Goal: Ask a question

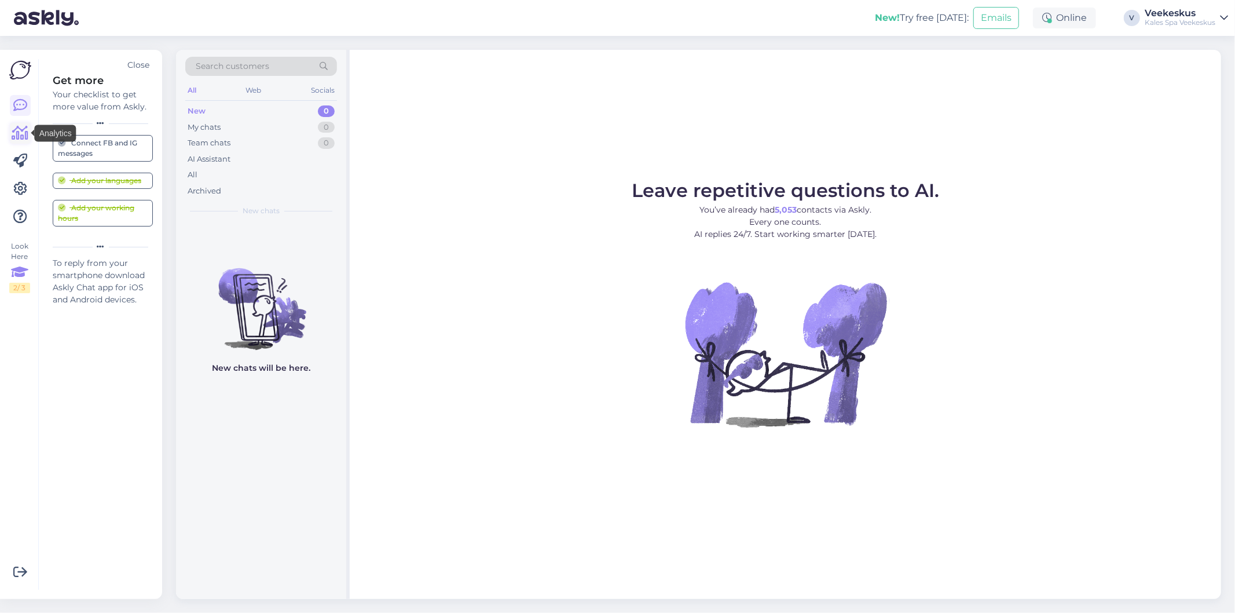
click at [27, 140] on icon at bounding box center [20, 133] width 17 height 14
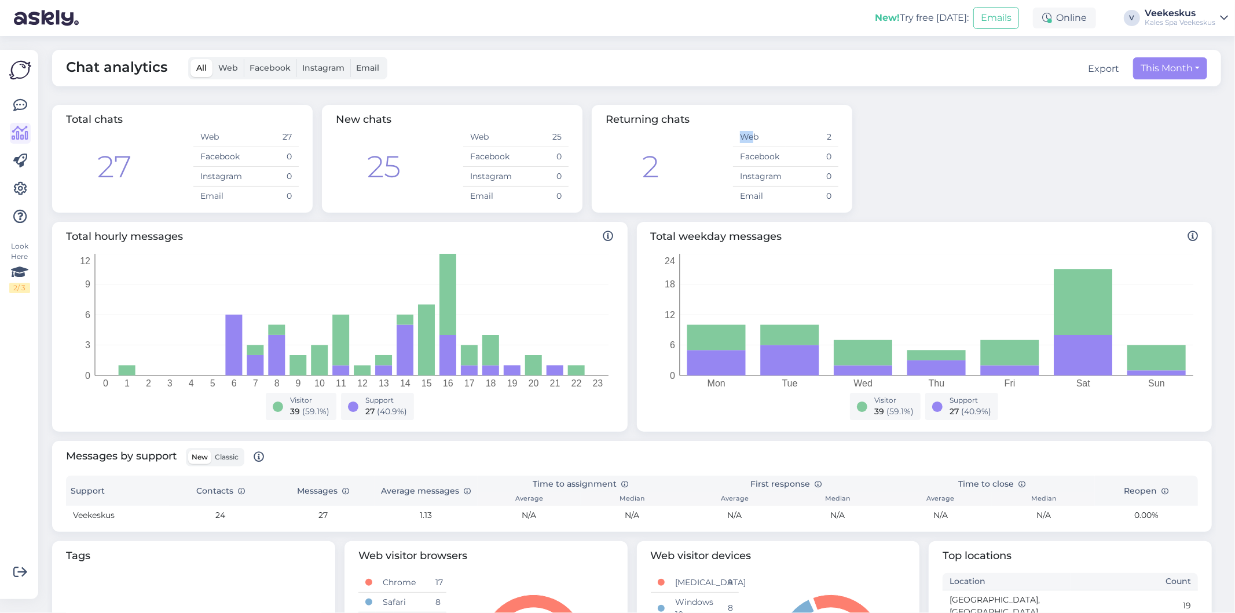
drag, startPoint x: 753, startPoint y: 138, endPoint x: 741, endPoint y: 140, distance: 11.8
click at [741, 140] on td "Web" at bounding box center [759, 137] width 53 height 20
click at [21, 68] on img at bounding box center [20, 70] width 22 height 22
click at [21, 105] on icon at bounding box center [20, 105] width 14 height 14
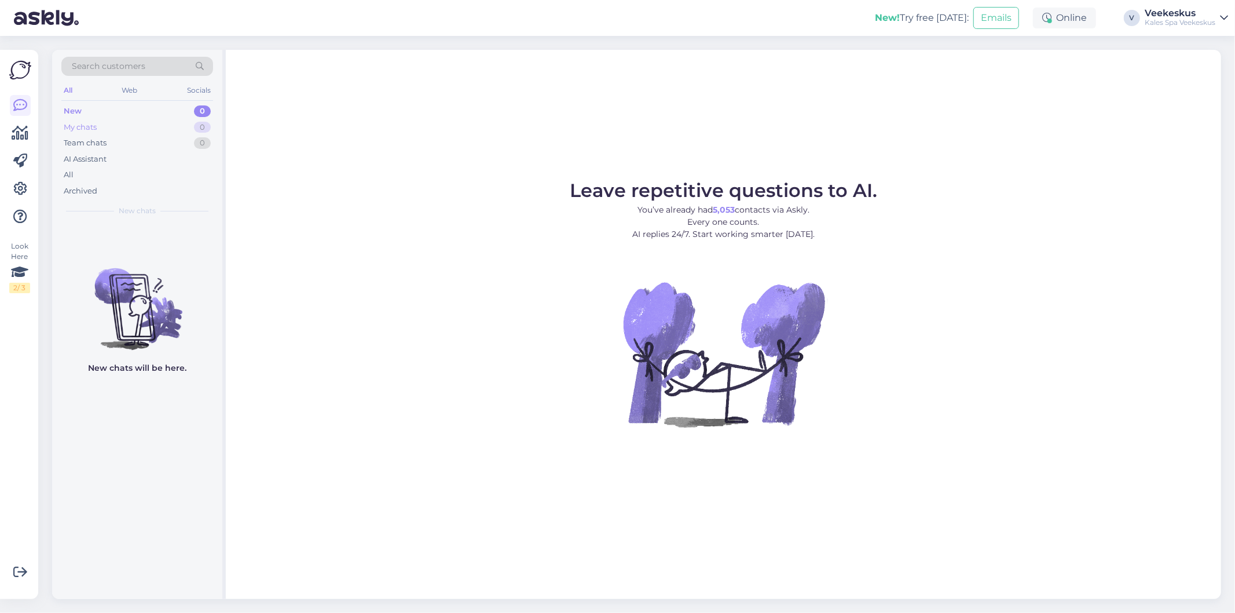
click at [104, 129] on div "My chats 0" at bounding box center [137, 127] width 152 height 16
click at [100, 114] on div "New 0" at bounding box center [137, 111] width 152 height 16
click at [77, 177] on div "All" at bounding box center [137, 175] width 152 height 16
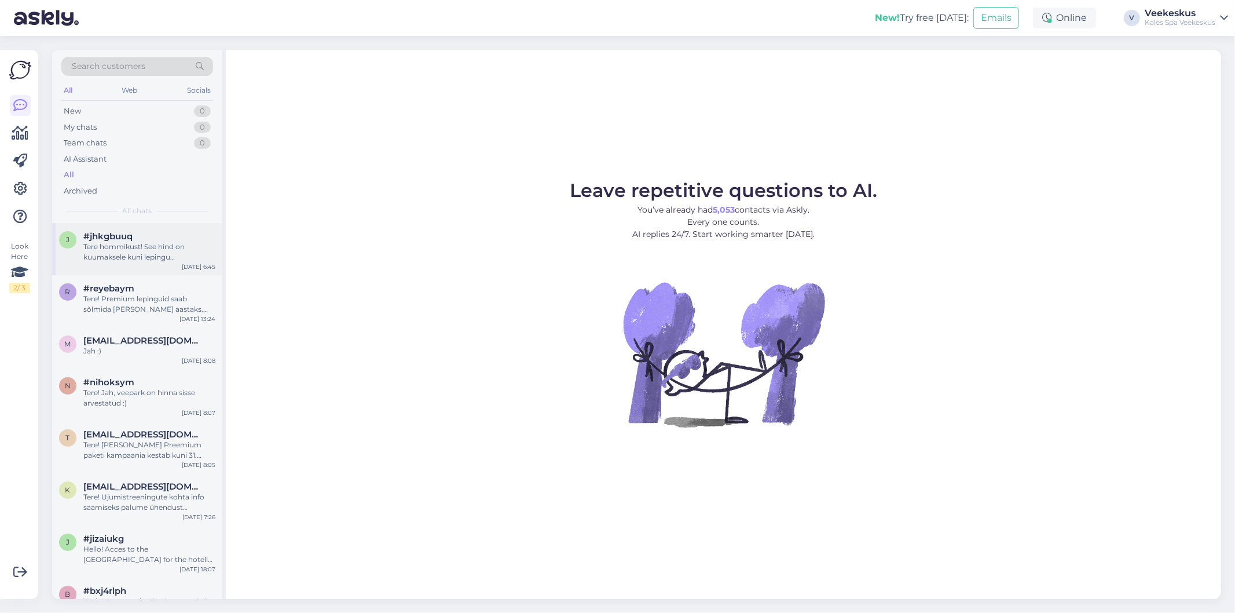
click at [155, 265] on div "j #jhkgbuuq Tere hommikust! See hind on kuumaksele kuni lepingu lõppemiseni, mi…" at bounding box center [137, 249] width 170 height 52
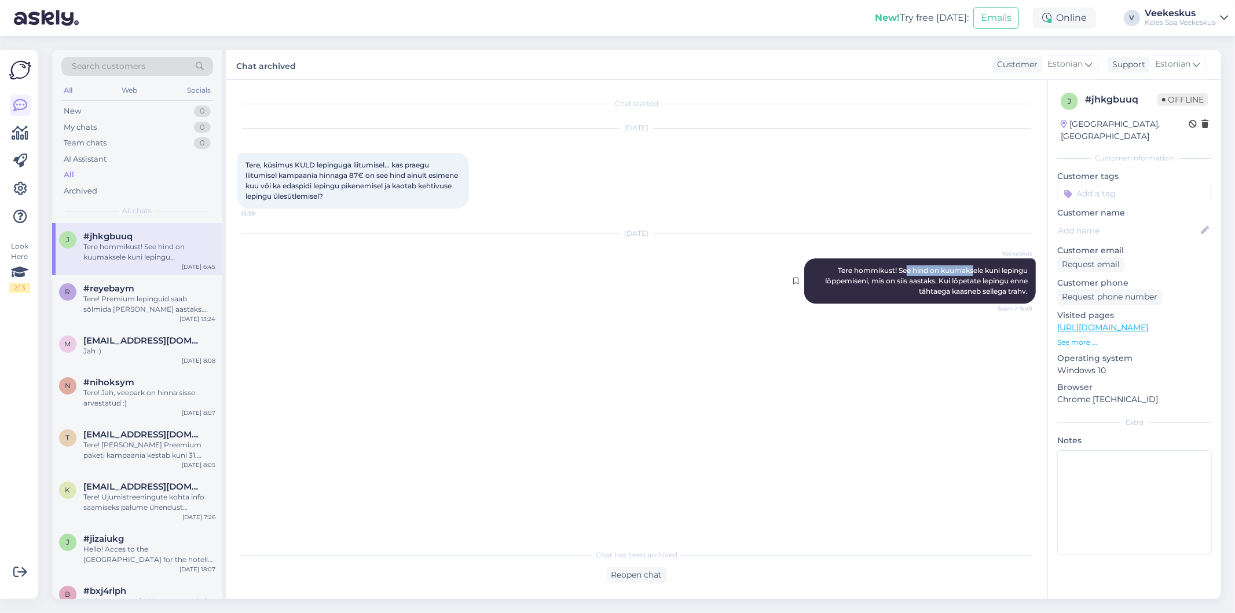
drag, startPoint x: 962, startPoint y: 265, endPoint x: 995, endPoint y: 265, distance: 33.0
click at [990, 265] on div "Veekeskus Tere hommikust! See hind on kuumaksele kuni lepingu lõppemiseni, mis …" at bounding box center [920, 280] width 232 height 45
click at [995, 265] on div "Veekeskus Tere hommikust! See hind on kuumaksele kuni lepingu lõppemiseni, mis …" at bounding box center [920, 280] width 232 height 45
drag, startPoint x: 875, startPoint y: 280, endPoint x: 939, endPoint y: 287, distance: 64.0
click at [939, 287] on span "Tere hommikust! See hind on kuumaksele kuni lepingu lõppemiseni, mis on siis aa…" at bounding box center [927, 281] width 204 height 30
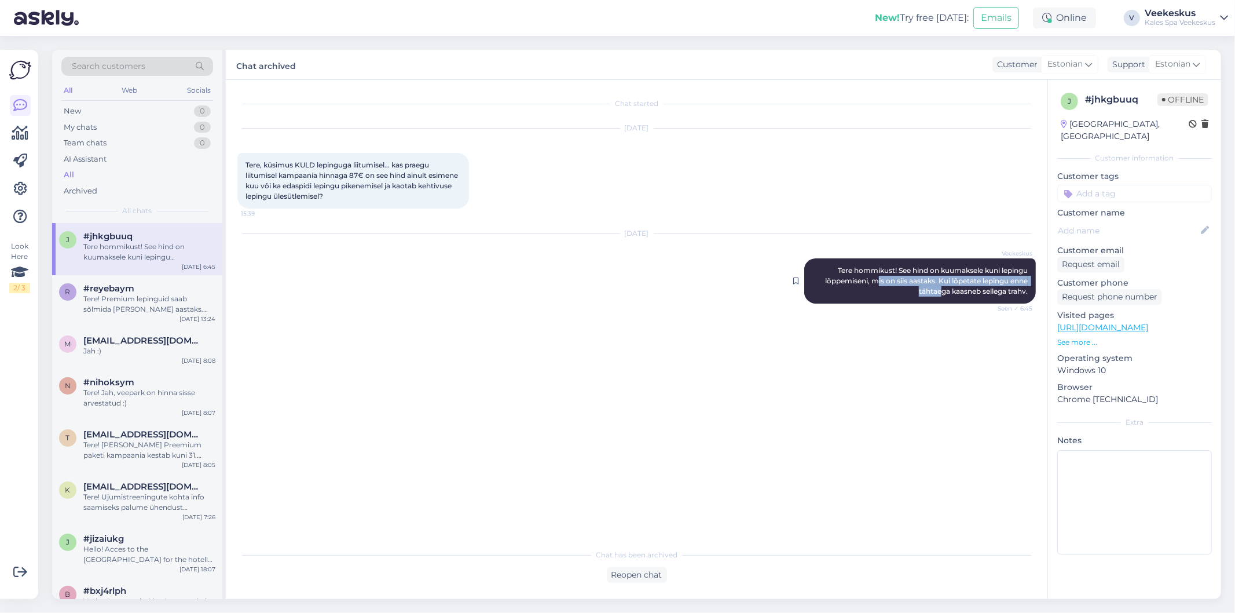
click at [939, 287] on span "Tere hommikust! See hind on kuumaksele kuni lepingu lõppemiseni, mis on siis aa…" at bounding box center [927, 281] width 204 height 30
drag, startPoint x: 939, startPoint y: 280, endPoint x: 981, endPoint y: 280, distance: 42.8
click at [981, 280] on span "Tere hommikust! See hind on kuumaksele kuni lepingu lõppemiseni, mis on siis aa…" at bounding box center [927, 281] width 204 height 30
click at [983, 280] on span "Tere hommikust! See hind on kuumaksele kuni lepingu lõppemiseni, mis on siis aa…" at bounding box center [927, 281] width 204 height 30
click at [178, 294] on div "Tere! Premium lepinguid saab sõlmida [PERSON_NAME] aastaks. Kui soovite võite k…" at bounding box center [149, 304] width 132 height 21
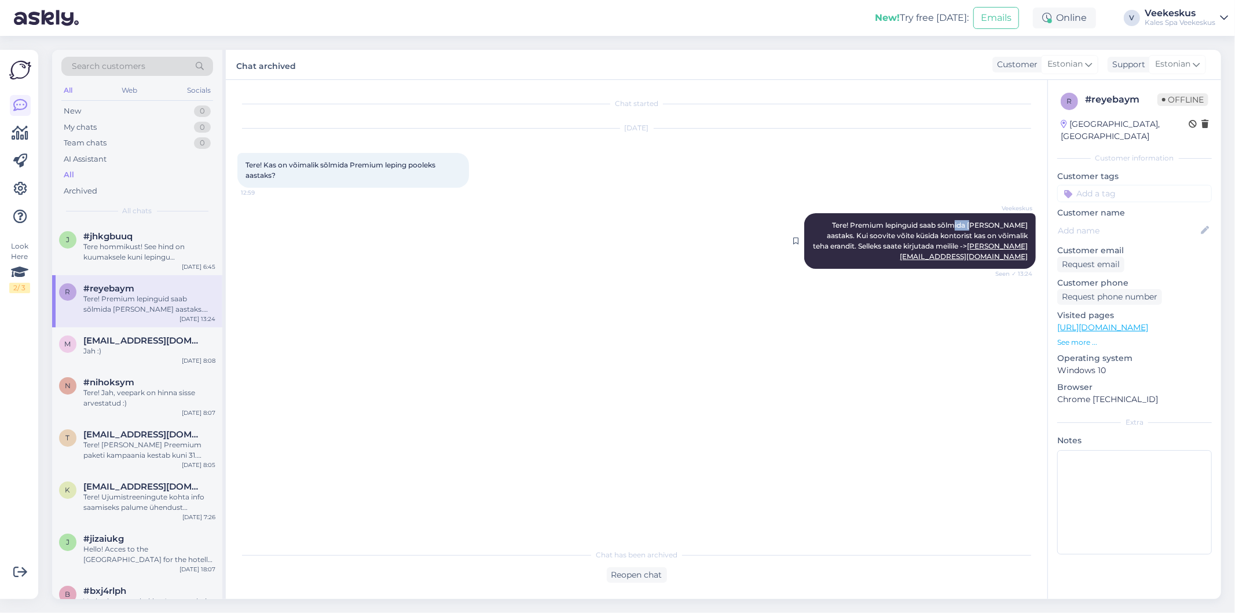
drag, startPoint x: 971, startPoint y: 222, endPoint x: 1005, endPoint y: 222, distance: 33.6
click at [996, 222] on span "Tere! Premium lepinguid saab sõlmida [PERSON_NAME] aastaks. Kui soovite võite k…" at bounding box center [921, 241] width 217 height 40
click at [1005, 222] on span "Tere! Premium lepinguid saab sõlmida [PERSON_NAME] aastaks. Kui soovite võite k…" at bounding box center [921, 241] width 217 height 40
drag, startPoint x: 849, startPoint y: 230, endPoint x: 931, endPoint y: 229, distance: 81.6
click at [928, 230] on div "Veekeskus Tere! Premium lepinguid saab sõlmida [PERSON_NAME] aastaks. Kui soovi…" at bounding box center [920, 241] width 232 height 56
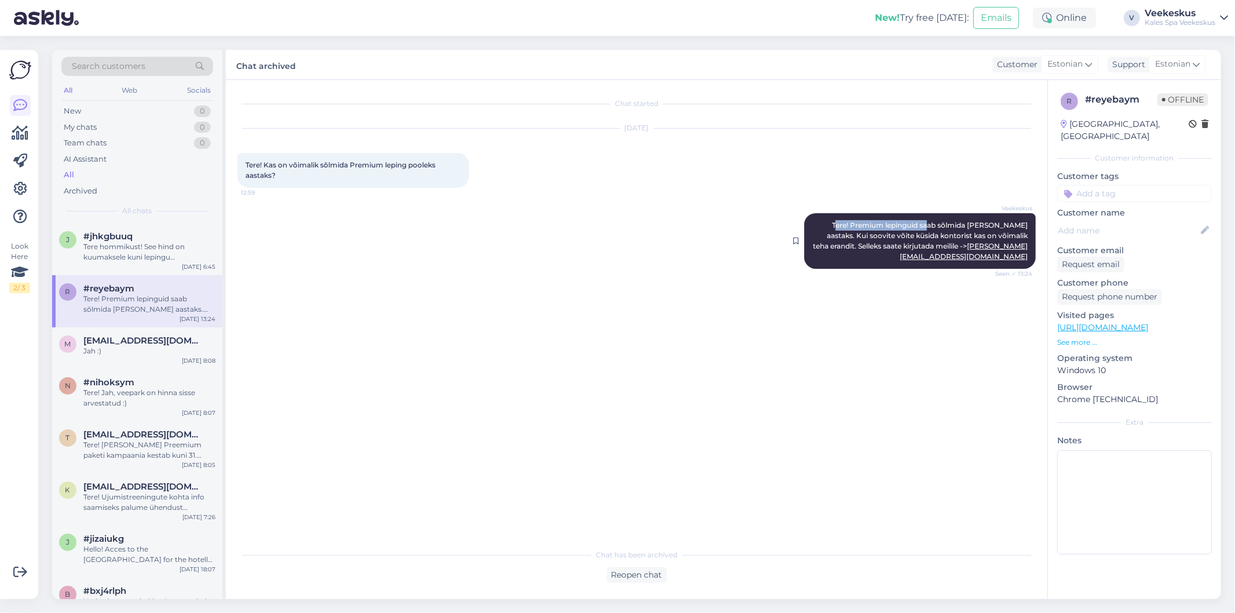
click at [931, 229] on div "Veekeskus Tere! Premium lepinguid saab sõlmida [PERSON_NAME] aastaks. Kui soovi…" at bounding box center [920, 241] width 232 height 56
drag, startPoint x: 929, startPoint y: 248, endPoint x: 992, endPoint y: 247, distance: 62.5
click at [984, 247] on span "Tere! Premium lepinguid saab sõlmida [PERSON_NAME] aastaks. Kui soovite võite k…" at bounding box center [921, 241] width 217 height 40
click at [992, 247] on span "Tere! Premium lepinguid saab sõlmida [PERSON_NAME] aastaks. Kui soovite võite k…" at bounding box center [921, 241] width 217 height 40
click at [146, 357] on div "m [EMAIL_ADDRESS][DOMAIN_NAME] Jah :) [DATE] 8:08" at bounding box center [137, 348] width 170 height 42
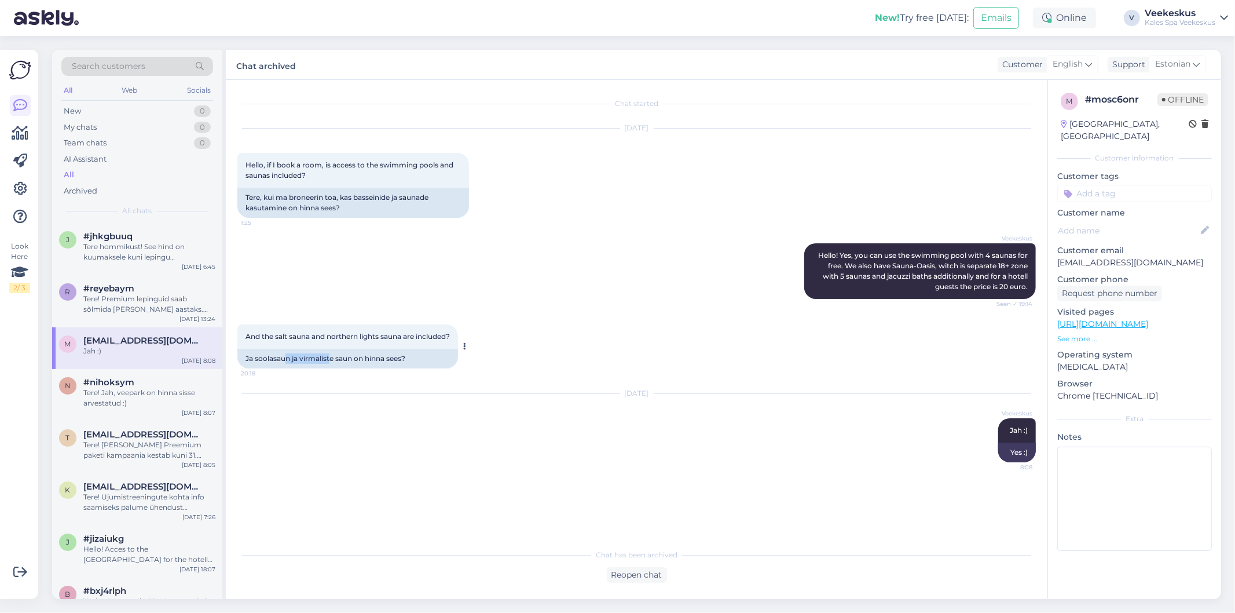
drag, startPoint x: 287, startPoint y: 355, endPoint x: 366, endPoint y: 364, distance: 79.8
click at [360, 364] on div "Ja soolasaun ja virmaliste saun on hinna sees?" at bounding box center [347, 359] width 221 height 20
click at [372, 364] on div "Ja soolasaun ja virmaliste saun on hinna sees?" at bounding box center [347, 359] width 221 height 20
drag, startPoint x: 851, startPoint y: 251, endPoint x: 905, endPoint y: 255, distance: 54.0
click at [905, 255] on span "Hello! Yes, you can use the swimming pool with 4 saunas for free. We also have …" at bounding box center [923, 271] width 211 height 40
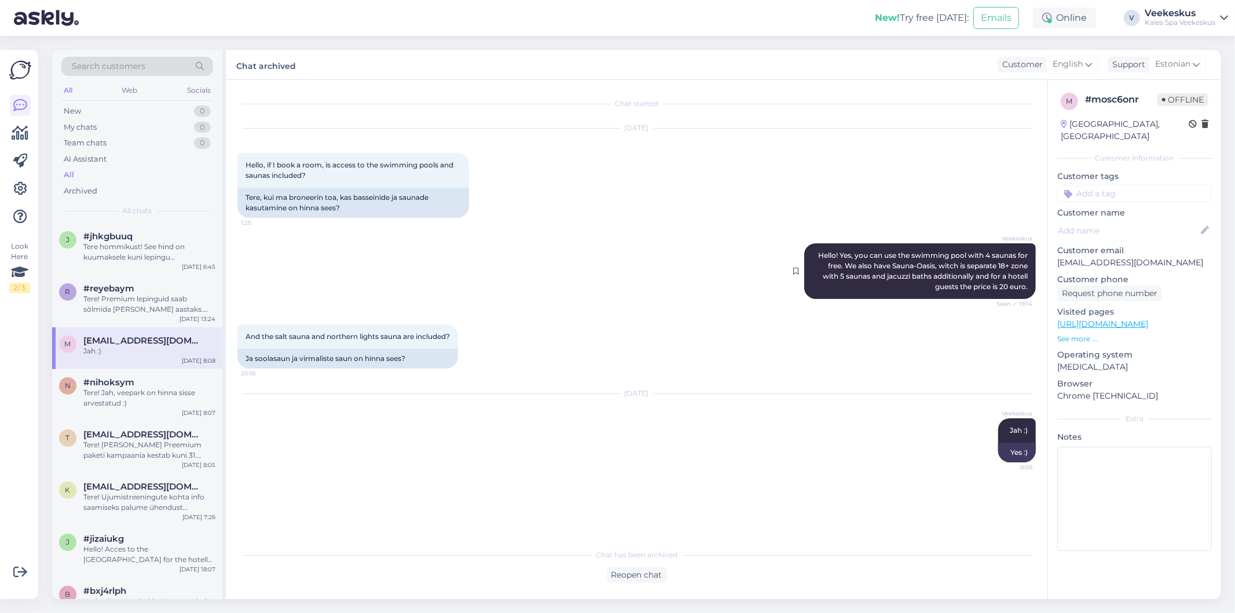
drag, startPoint x: 921, startPoint y: 256, endPoint x: 939, endPoint y: 257, distance: 18.0
click at [921, 257] on span "Hello! Yes, you can use the swimming pool with 4 saunas for free. We also have …" at bounding box center [923, 271] width 211 height 40
drag, startPoint x: 969, startPoint y: 256, endPoint x: 1005, endPoint y: 253, distance: 36.0
click at [988, 254] on span "Hello! Yes, you can use the swimming pool with 4 saunas for free. We also have …" at bounding box center [923, 271] width 211 height 40
click at [1007, 252] on span "Hello! Yes, you can use the swimming pool with 4 saunas for free. We also have …" at bounding box center [923, 271] width 211 height 40
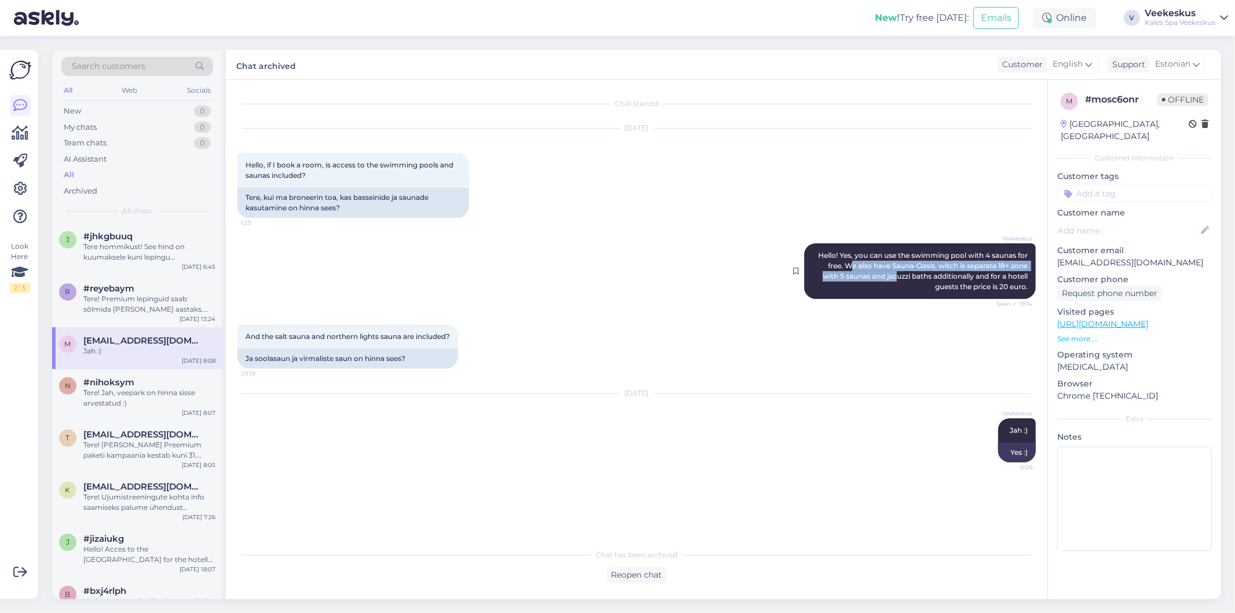
drag, startPoint x: 855, startPoint y: 269, endPoint x: 903, endPoint y: 271, distance: 48.1
click at [901, 271] on span "Hello! Yes, you can use the swimming pool with 4 saunas for free. We also have …" at bounding box center [923, 271] width 211 height 40
click at [903, 271] on span "Hello! Yes, you can use the swimming pool with 4 saunas for free. We also have …" at bounding box center [923, 271] width 211 height 40
drag, startPoint x: 943, startPoint y: 265, endPoint x: 962, endPoint y: 265, distance: 19.1
click at [962, 265] on span "Hello! Yes, you can use the swimming pool with 4 saunas for free. We also have …" at bounding box center [923, 271] width 211 height 40
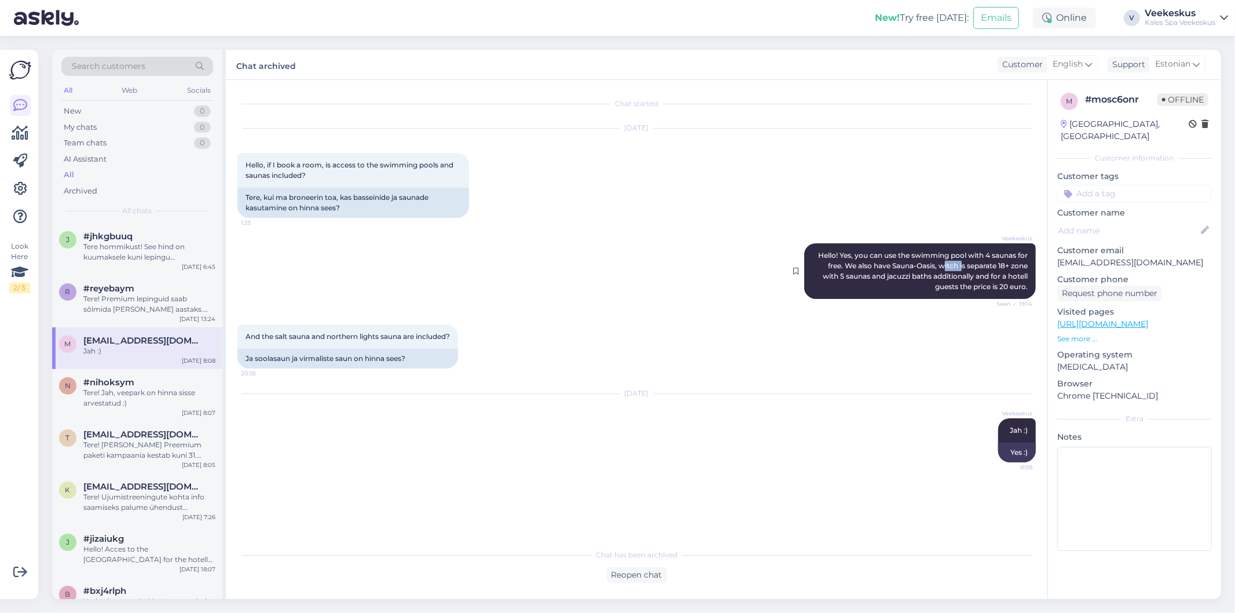
click at [962, 265] on span "Hello! Yes, you can use the swimming pool with 4 saunas for free. We also have …" at bounding box center [923, 271] width 211 height 40
drag, startPoint x: 911, startPoint y: 274, endPoint x: 930, endPoint y: 277, distance: 19.2
click at [930, 277] on span "Hello! Yes, you can use the swimming pool with 4 saunas for free. We also have …" at bounding box center [923, 271] width 211 height 40
drag, startPoint x: 945, startPoint y: 271, endPoint x: 987, endPoint y: 271, distance: 41.1
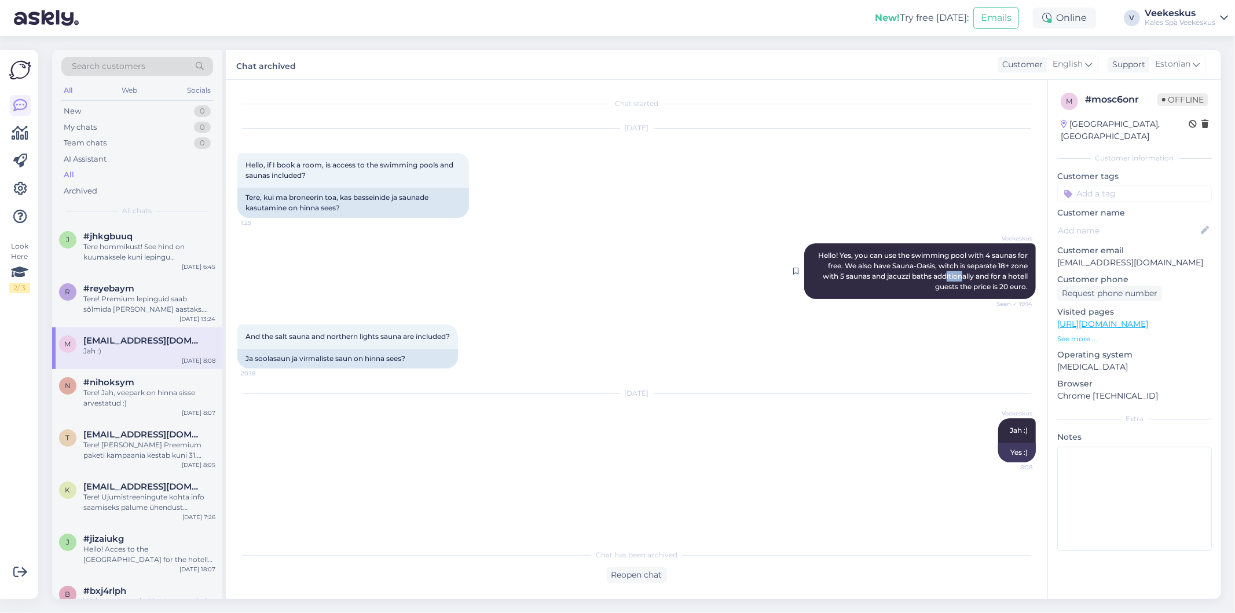
click at [976, 271] on span "Hello! Yes, you can use the swimming pool with 4 saunas for free. We also have …" at bounding box center [923, 271] width 211 height 40
click at [987, 271] on span "Hello! Yes, you can use the swimming pool with 4 saunas for free. We also have …" at bounding box center [923, 271] width 211 height 40
drag, startPoint x: 943, startPoint y: 285, endPoint x: 983, endPoint y: 287, distance: 40.6
click at [983, 287] on span "Hello! Yes, you can use the swimming pool with 4 saunas for free. We also have …" at bounding box center [923, 271] width 211 height 40
click at [987, 287] on span "Hello! Yes, you can use the swimming pool with 4 saunas for free. We also have …" at bounding box center [923, 271] width 211 height 40
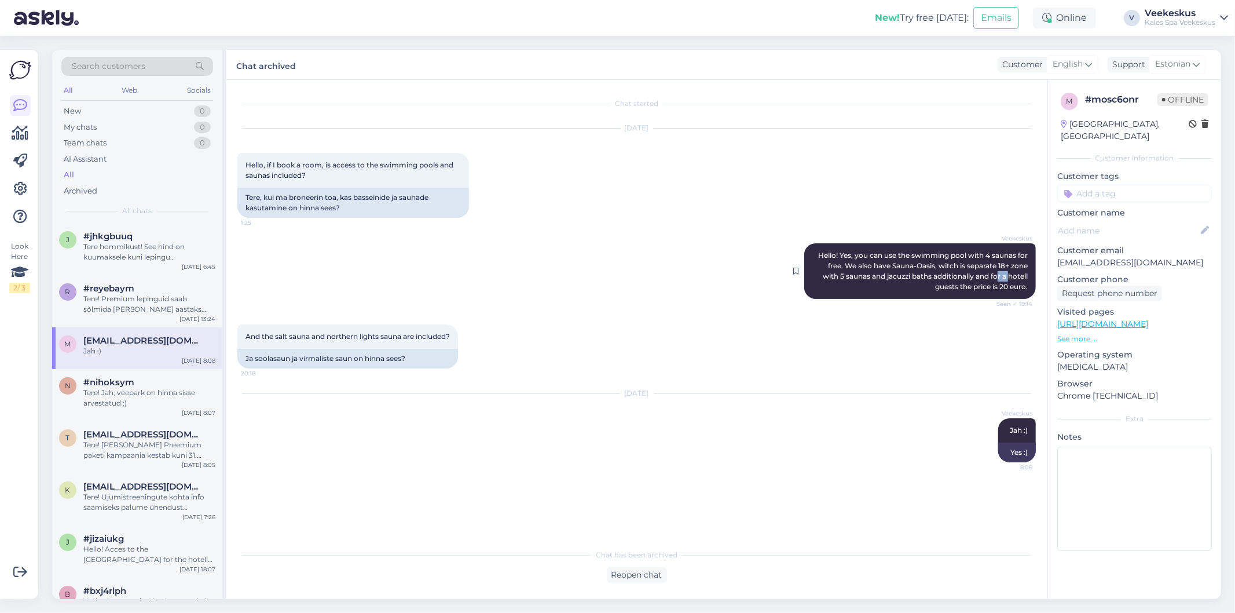
click at [1010, 273] on span "Hello! Yes, you can use the swimming pool with 4 saunas for free. We also have …" at bounding box center [923, 271] width 211 height 40
drag, startPoint x: 266, startPoint y: 338, endPoint x: 327, endPoint y: 340, distance: 60.3
click at [327, 340] on div "And the salt sauna and northern lights sauna are included? 20:18" at bounding box center [347, 336] width 221 height 24
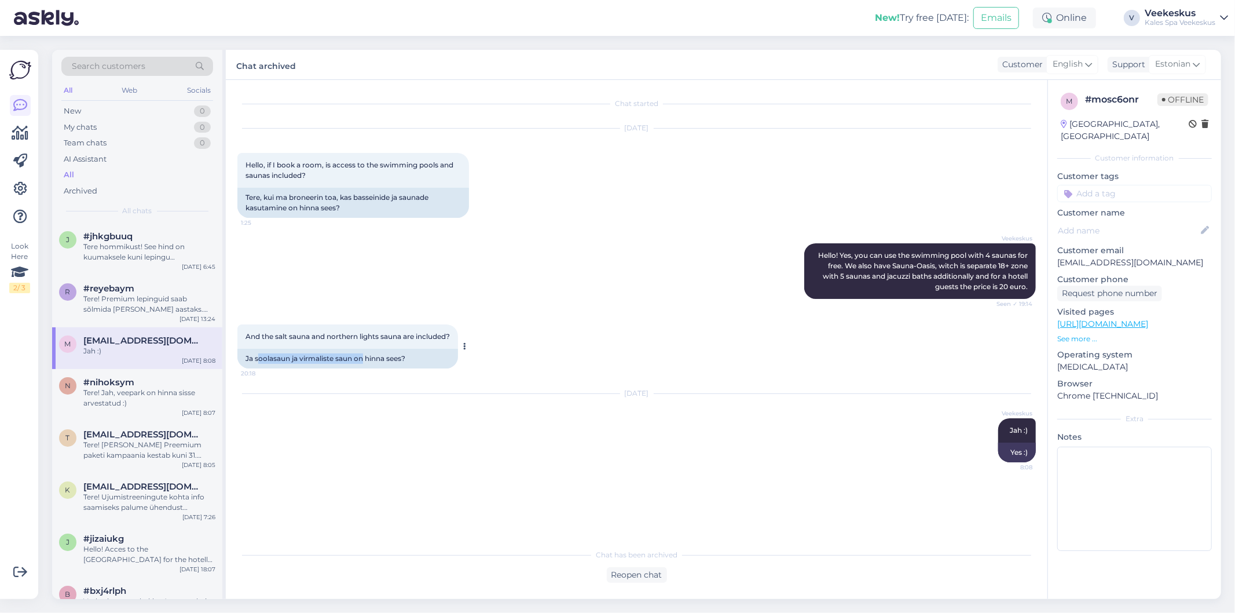
drag, startPoint x: 259, startPoint y: 360, endPoint x: 369, endPoint y: 365, distance: 110.7
click at [369, 365] on div "Ja soolasaun ja virmaliste saun on hinna sees?" at bounding box center [347, 359] width 221 height 20
click at [122, 241] on div "Tere hommikust! See hind on kuumaksele kuni lepingu lõppemiseni, mis on siis aa…" at bounding box center [149, 251] width 132 height 21
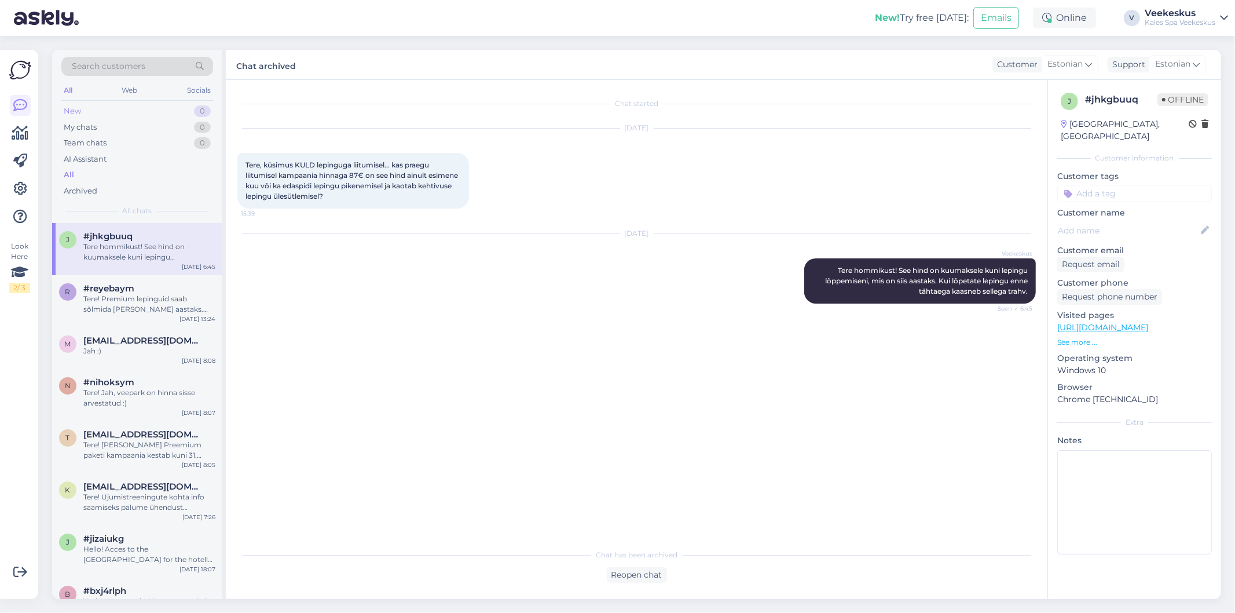
click at [98, 114] on div "New 0" at bounding box center [137, 111] width 152 height 16
